Goal: Task Accomplishment & Management: Use online tool/utility

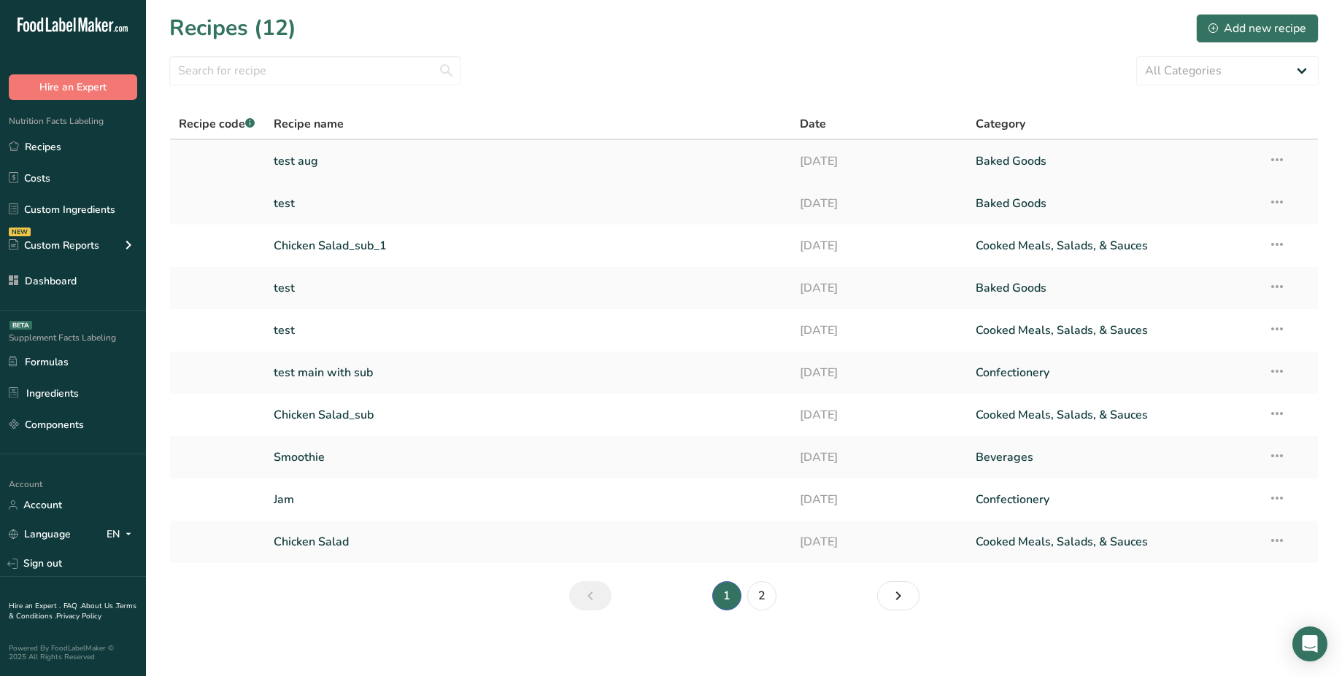
click at [327, 161] on link "test aug" at bounding box center [528, 161] width 509 height 31
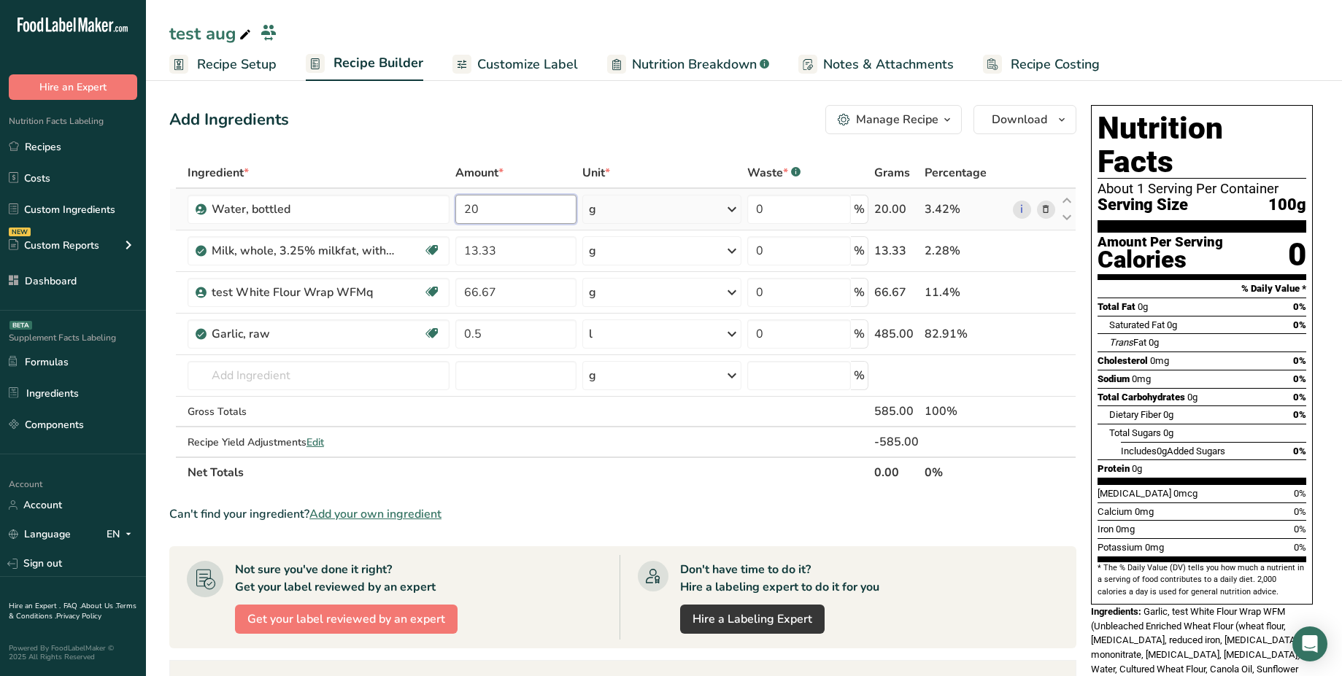
click at [500, 212] on input "20" at bounding box center [515, 209] width 121 height 29
type input "20.1267"
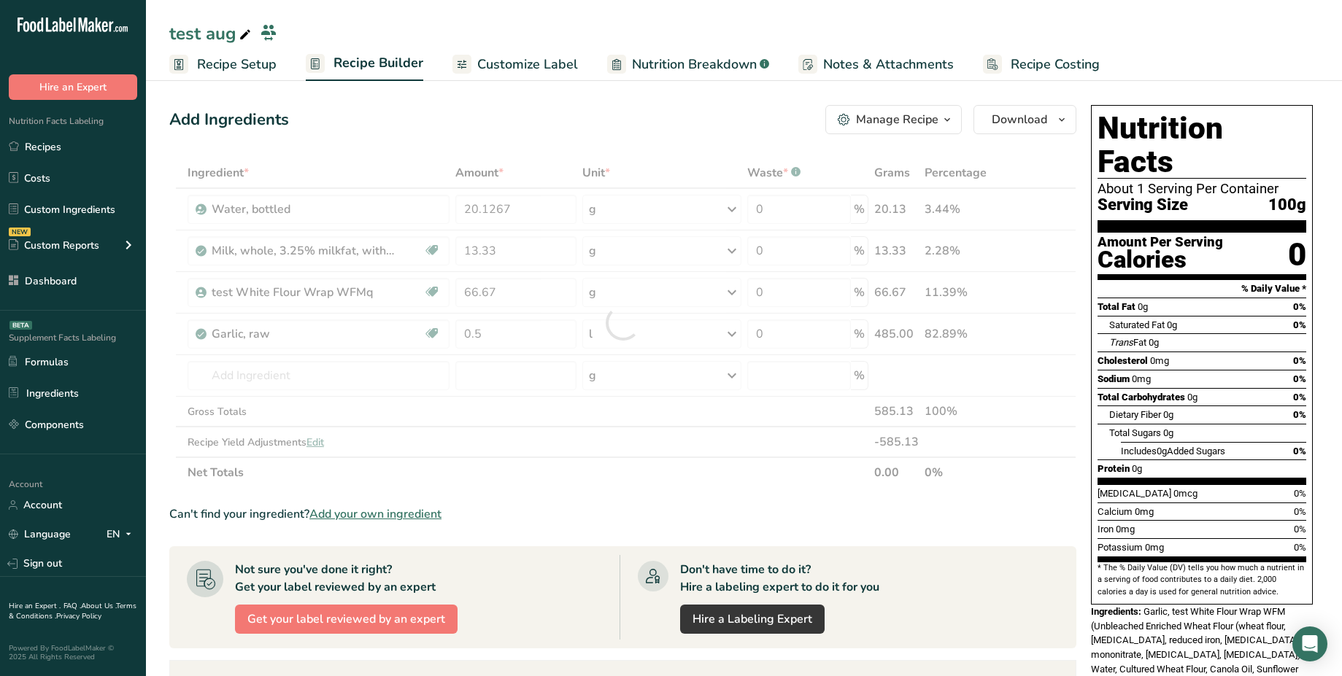
click at [560, 139] on div "Add Ingredients Manage Recipe Delete Recipe Duplicate Recipe Scale Recipe Save …" at bounding box center [627, 551] width 916 height 905
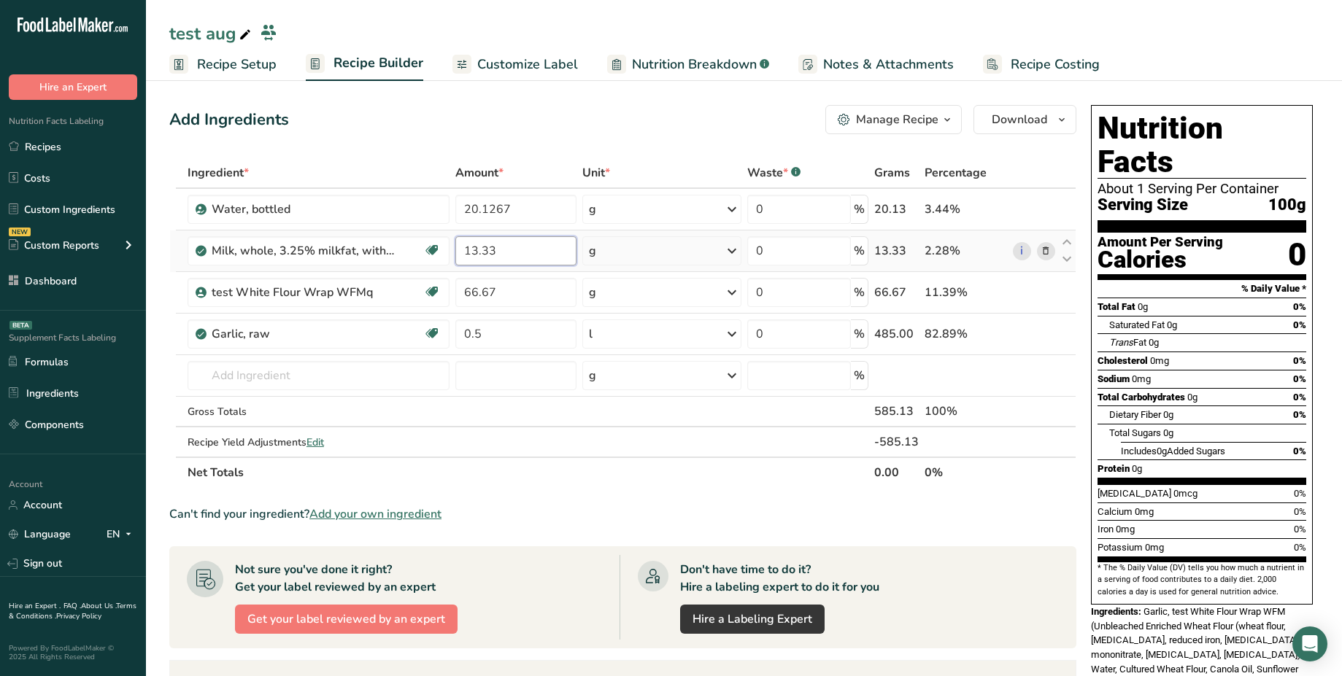
click at [495, 254] on input "13.33" at bounding box center [515, 250] width 121 height 29
type input "13.3"
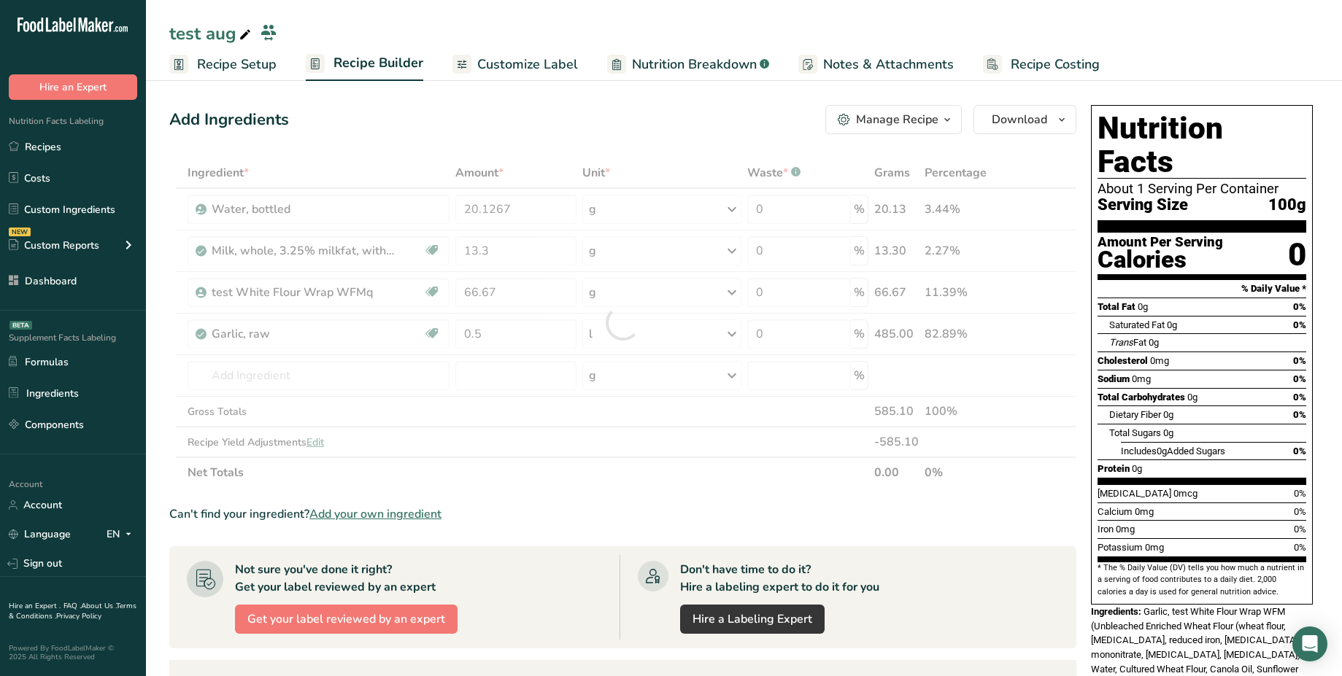
click at [541, 138] on div "Add Ingredients Manage Recipe Delete Recipe Duplicate Recipe Scale Recipe Save …" at bounding box center [627, 551] width 916 height 905
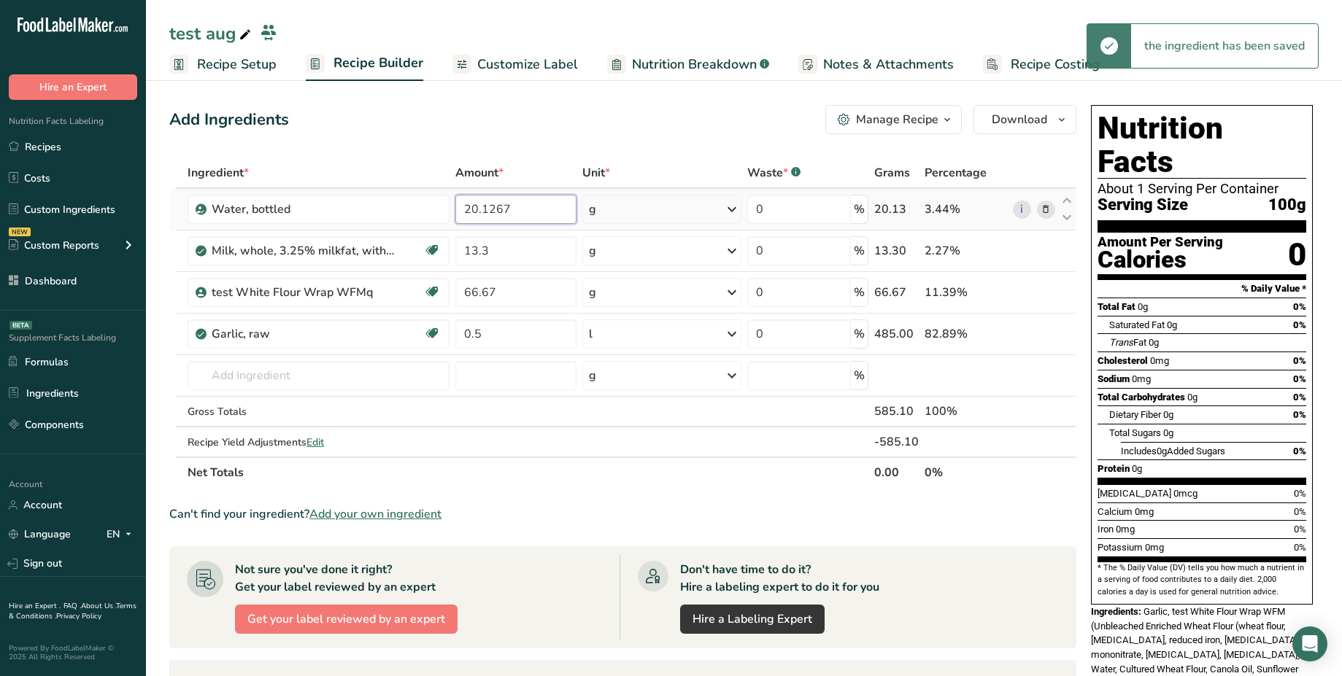
click at [528, 212] on input "20.1267" at bounding box center [515, 209] width 121 height 29
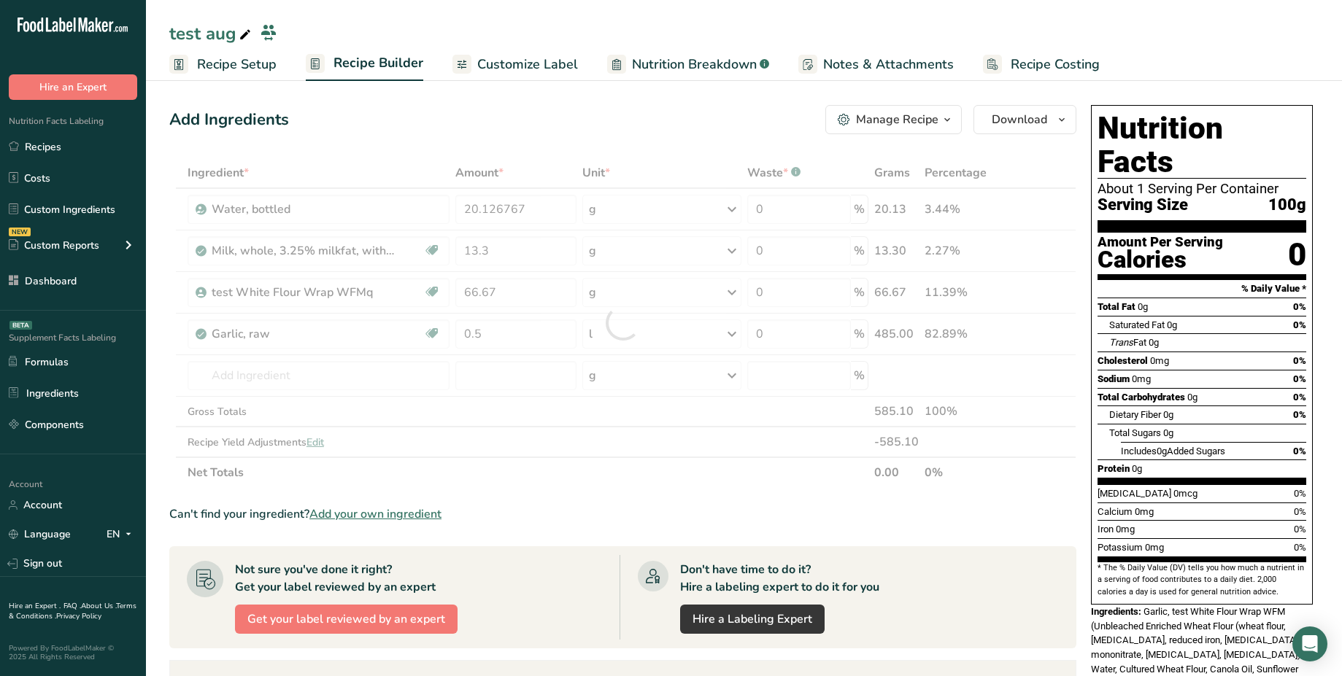
click at [556, 137] on div "Add Ingredients Manage Recipe Delete Recipe Duplicate Recipe Scale Recipe Save …" at bounding box center [627, 551] width 916 height 905
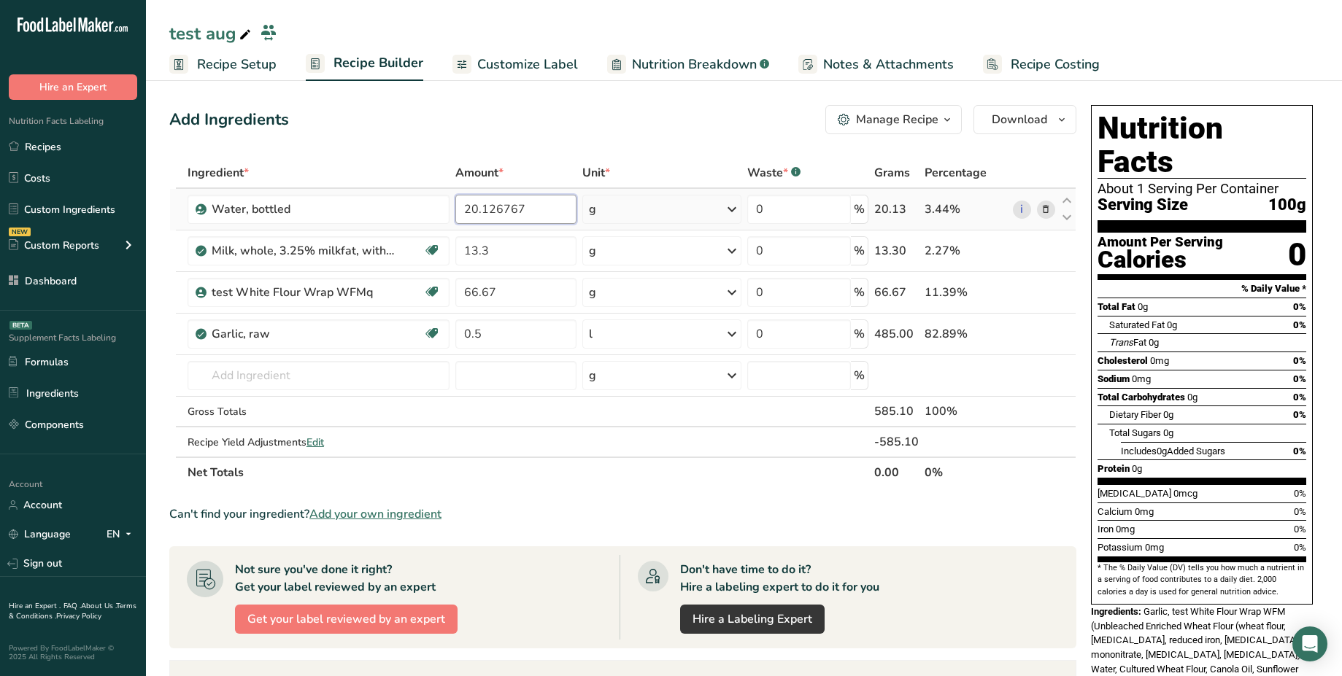
click at [529, 211] on input "20.126767" at bounding box center [515, 209] width 121 height 29
drag, startPoint x: 529, startPoint y: 211, endPoint x: 498, endPoint y: 211, distance: 31.4
click at [498, 211] on input "20.126767" at bounding box center [515, 209] width 121 height 29
type input "20.123456"
click at [549, 107] on div "Add Ingredients Manage Recipe Delete Recipe Duplicate Recipe Scale Recipe Save …" at bounding box center [622, 119] width 907 height 29
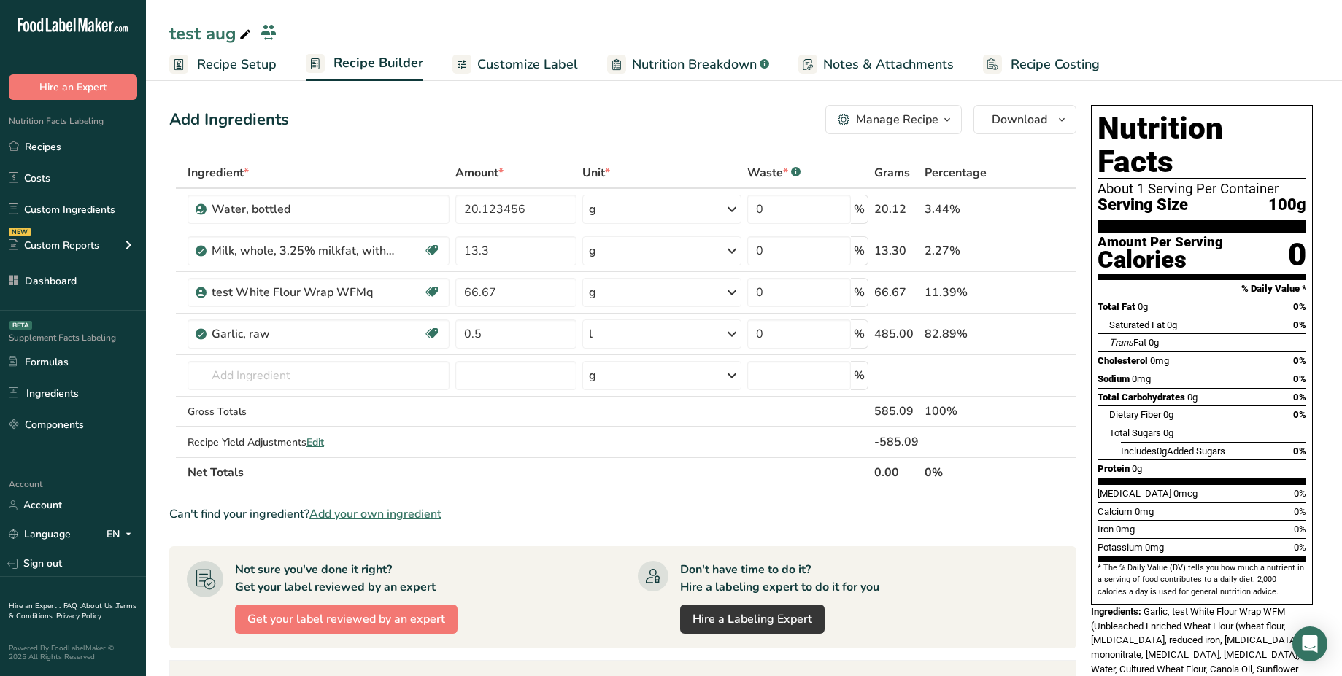
click at [698, 63] on span "Nutrition Breakdown" at bounding box center [694, 65] width 125 height 20
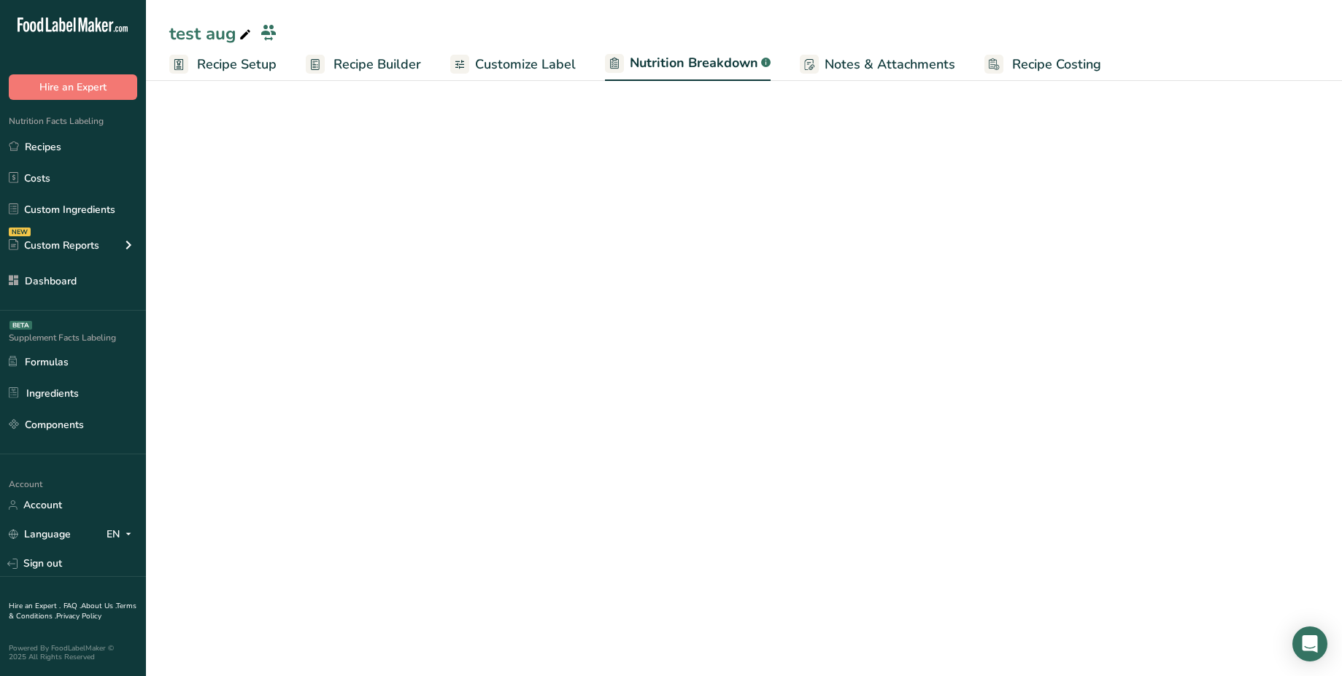
select select "Calories"
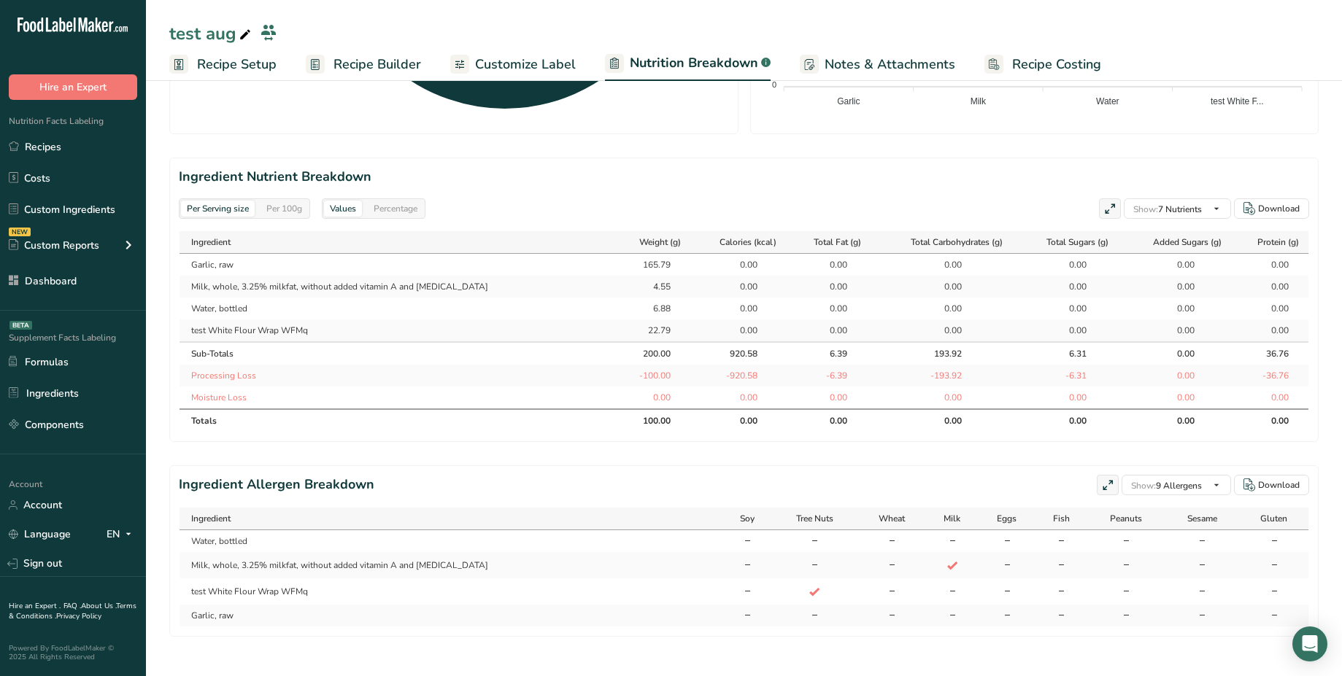
scroll to position [606, 0]
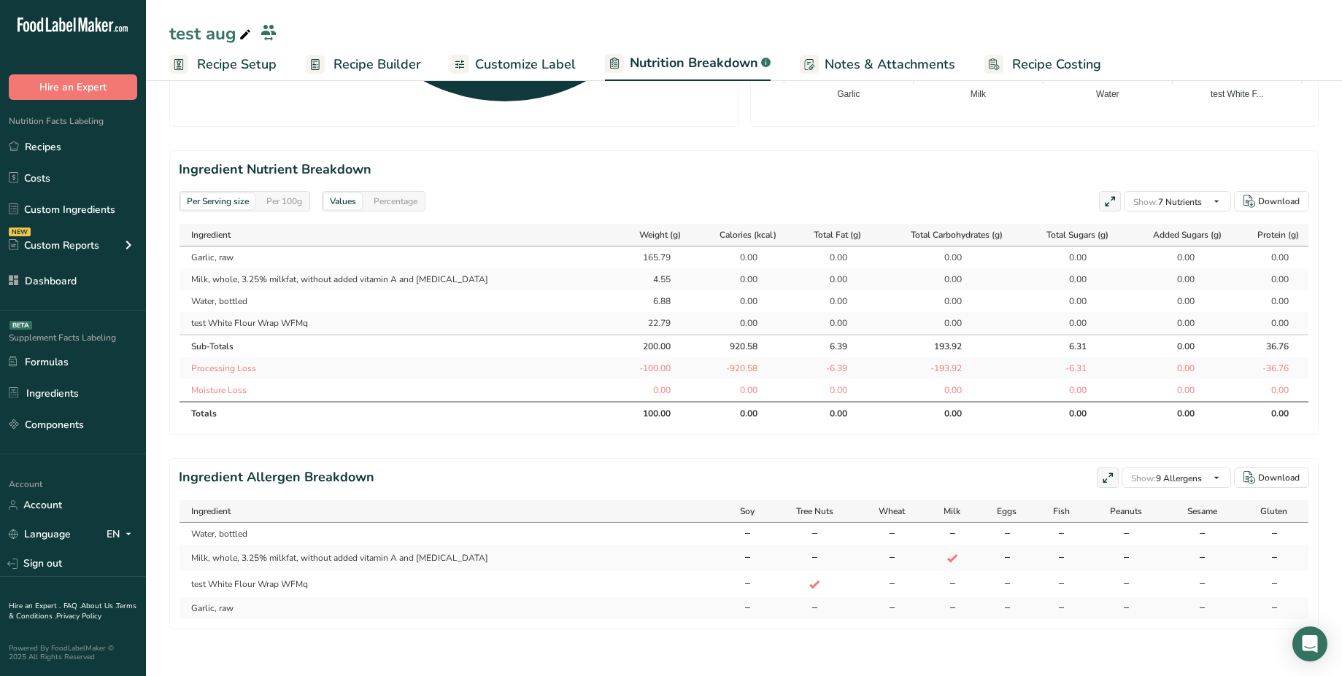
click at [634, 251] on div "165.79" at bounding box center [652, 257] width 36 height 13
click at [380, 68] on span "Recipe Builder" at bounding box center [377, 65] width 88 height 20
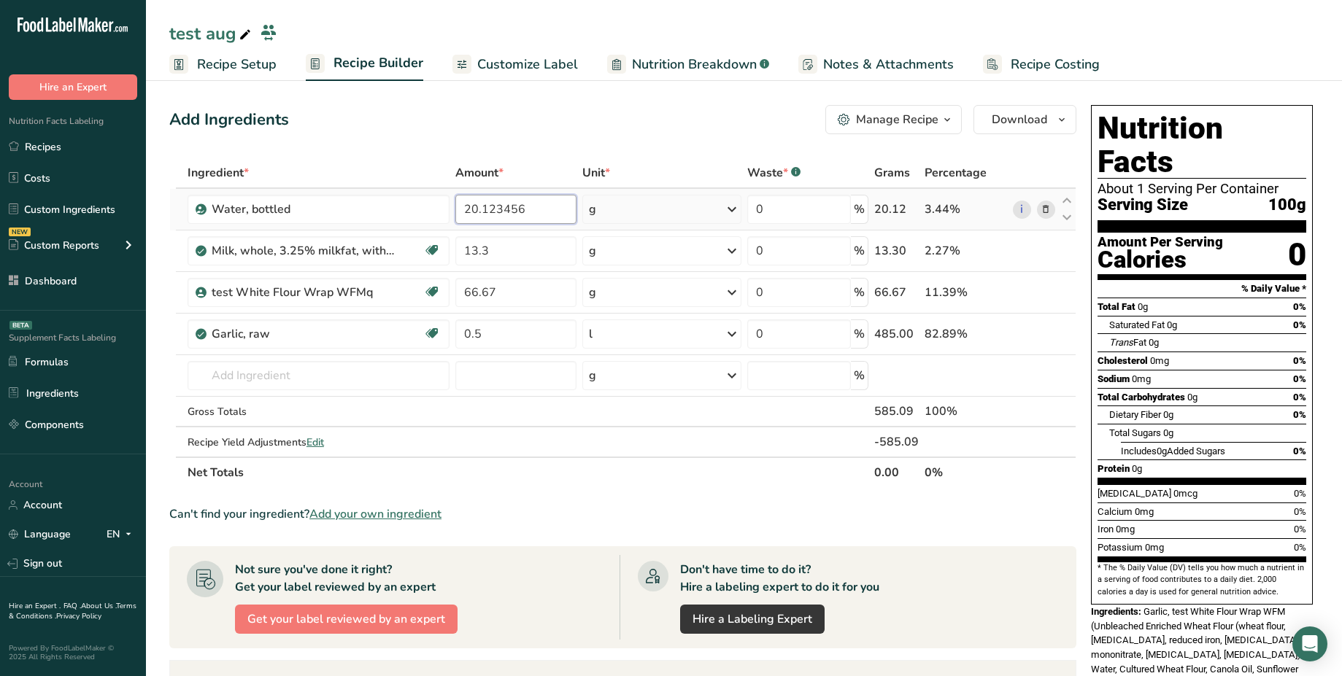
click at [481, 212] on input "20.123456" at bounding box center [515, 209] width 121 height 29
click at [533, 212] on input "20.123456" at bounding box center [515, 209] width 121 height 29
type input "0.123456"
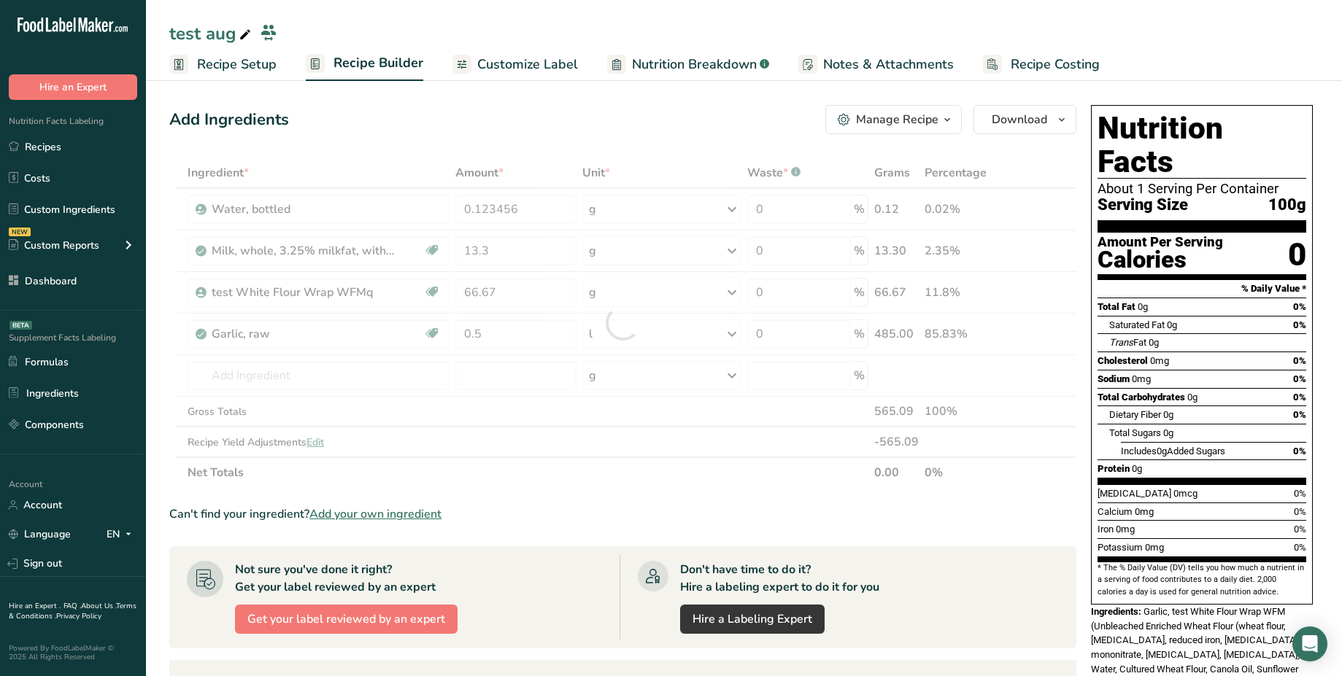
click at [547, 119] on div "Add Ingredients Manage Recipe Delete Recipe Duplicate Recipe Scale Recipe Save …" at bounding box center [622, 119] width 907 height 29
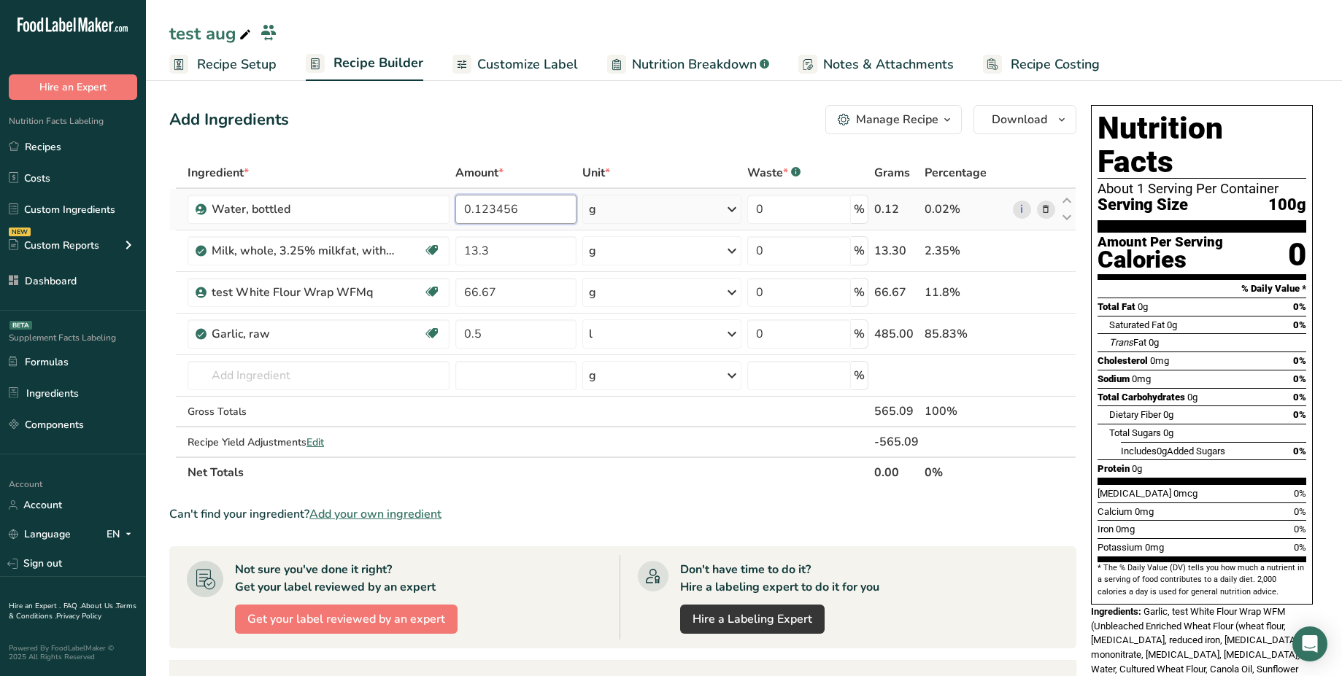
drag, startPoint x: 525, startPoint y: 208, endPoint x: 498, endPoint y: 208, distance: 26.3
click at [498, 208] on input "0.123456" at bounding box center [515, 209] width 121 height 29
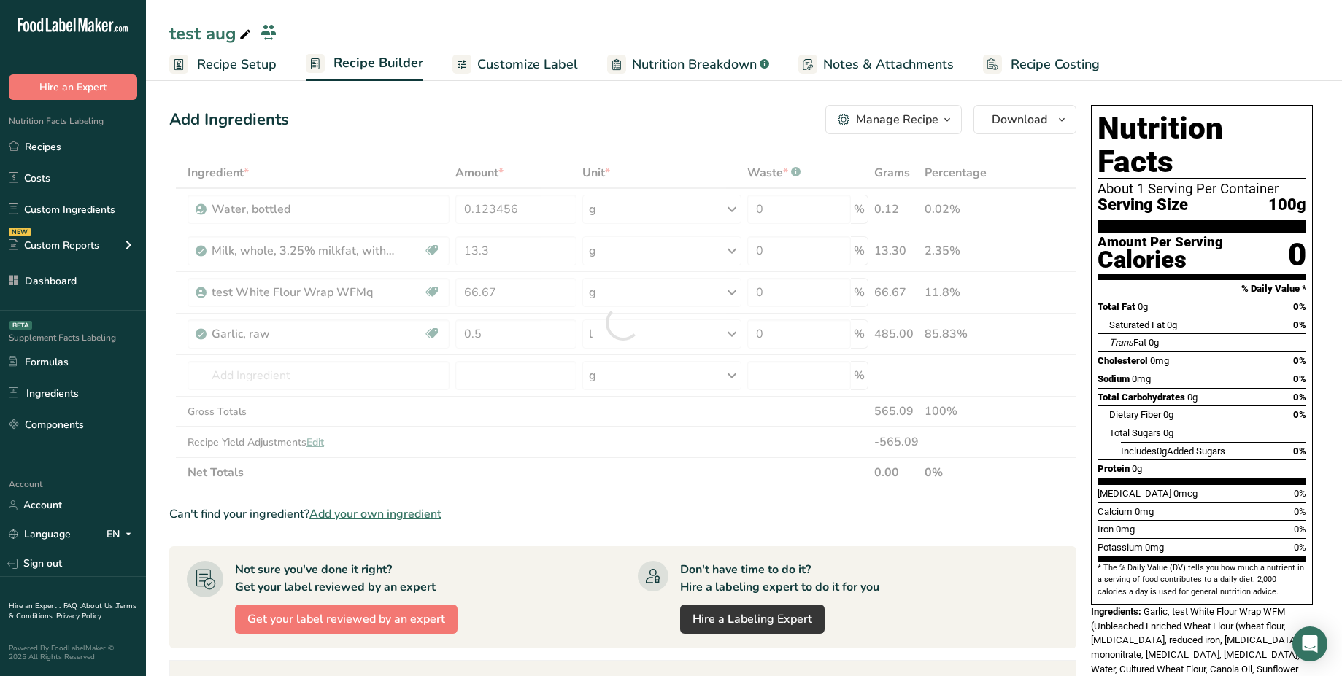
click at [465, 120] on div "Add Ingredients Manage Recipe Delete Recipe Duplicate Recipe Scale Recipe Save …" at bounding box center [622, 119] width 907 height 29
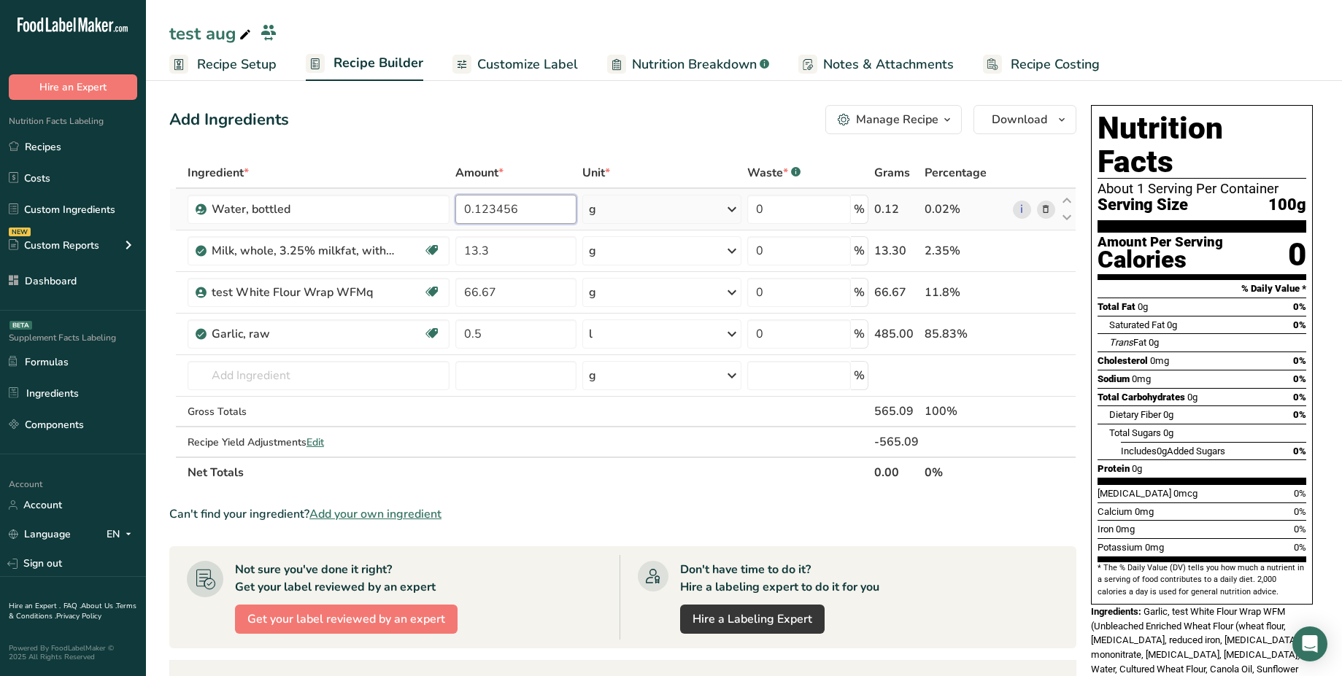
drag, startPoint x: 537, startPoint y: 217, endPoint x: 455, endPoint y: 206, distance: 83.1
click at [455, 206] on input "0.123456" at bounding box center [515, 209] width 121 height 29
click at [527, 211] on input "0.123456" at bounding box center [515, 209] width 121 height 29
drag, startPoint x: 527, startPoint y: 211, endPoint x: 471, endPoint y: 206, distance: 55.7
click at [471, 206] on input "0.123456" at bounding box center [515, 209] width 121 height 29
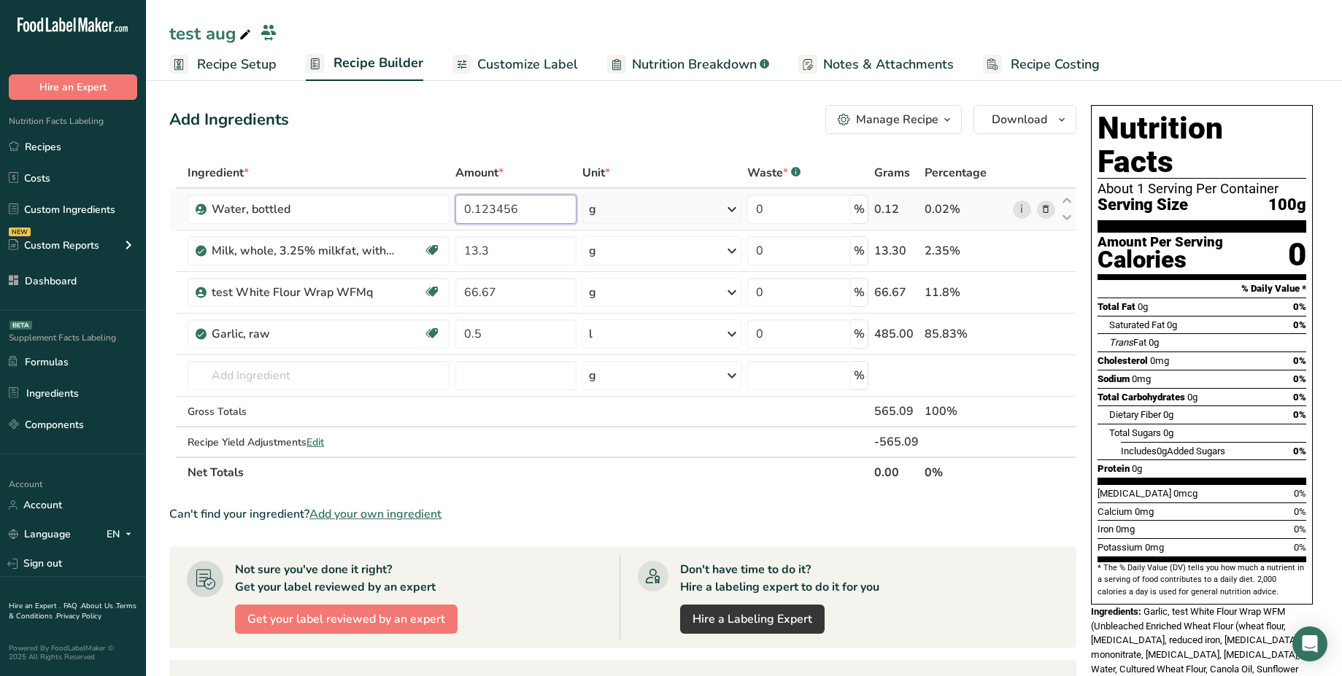
click at [528, 215] on input "0.123456" at bounding box center [515, 209] width 121 height 29
drag, startPoint x: 528, startPoint y: 215, endPoint x: 475, endPoint y: 209, distance: 52.9
click at [475, 209] on input "0.123456" at bounding box center [515, 209] width 121 height 29
click at [422, 144] on div "Add Ingredients Manage Recipe Delete Recipe Duplicate Recipe Scale Recipe Save …" at bounding box center [627, 551] width 916 height 905
